Goal: Task Accomplishment & Management: Manage account settings

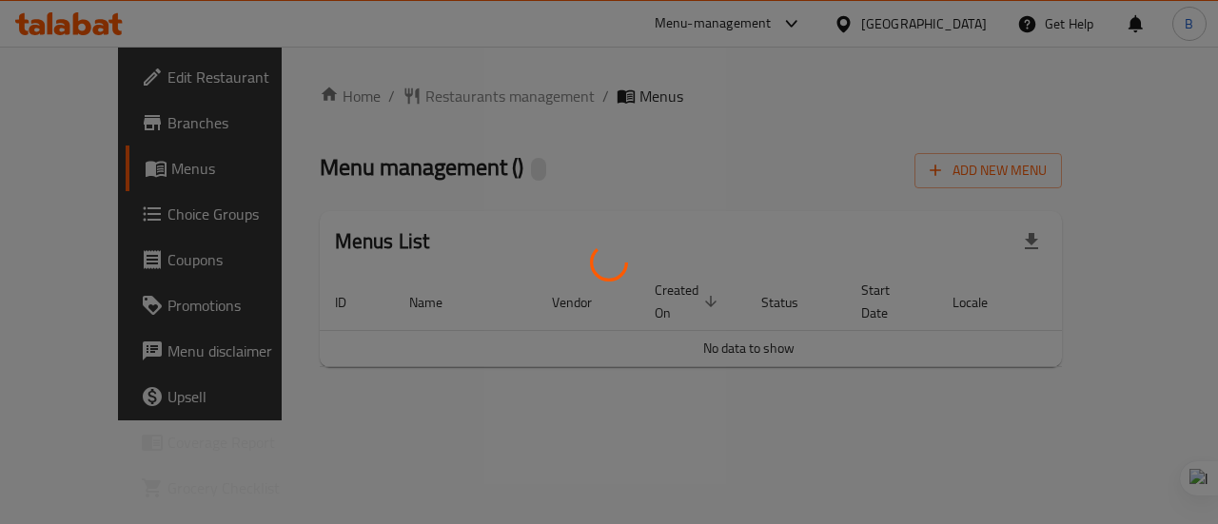
click at [745, 327] on div at bounding box center [609, 262] width 1218 height 524
